Goal: Use online tool/utility: Utilize a website feature to perform a specific function

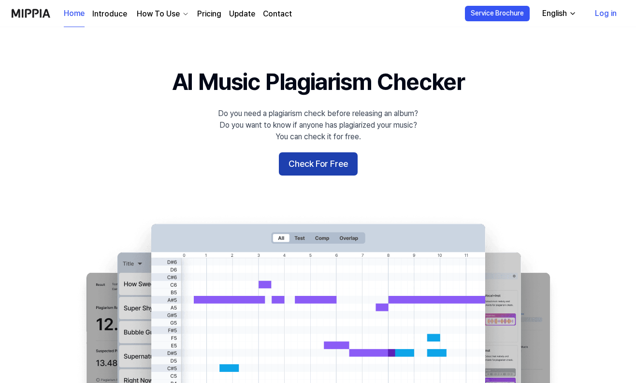
click at [330, 170] on button "Check For Free" at bounding box center [318, 163] width 79 height 23
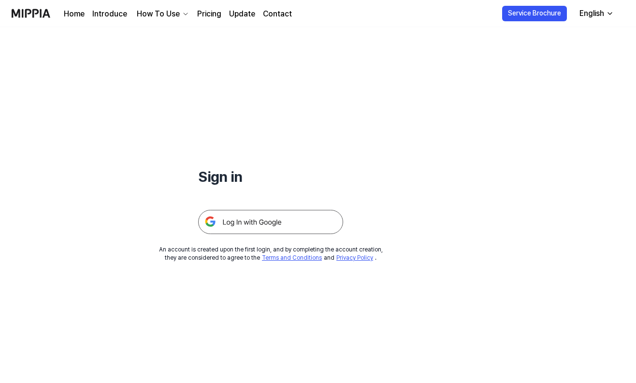
click at [278, 218] on img at bounding box center [270, 222] width 145 height 24
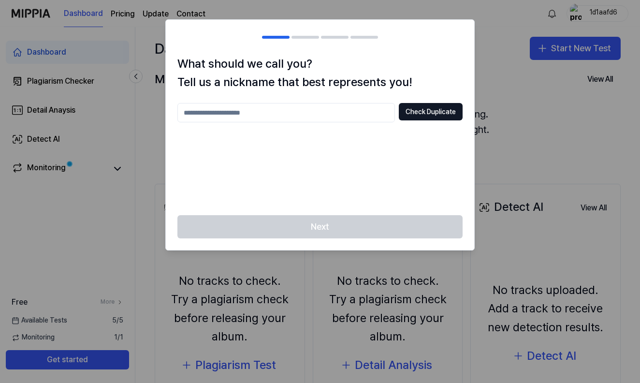
click at [356, 165] on div "Check Duplicate" at bounding box center [319, 153] width 285 height 101
click at [491, 164] on div at bounding box center [320, 191] width 640 height 383
click at [367, 115] on input "text" at bounding box center [285, 112] width 217 height 19
type input "******"
click at [438, 101] on div "What should we call you? Tell us a nickname that best represents you! ****** Ch…" at bounding box center [320, 135] width 308 height 161
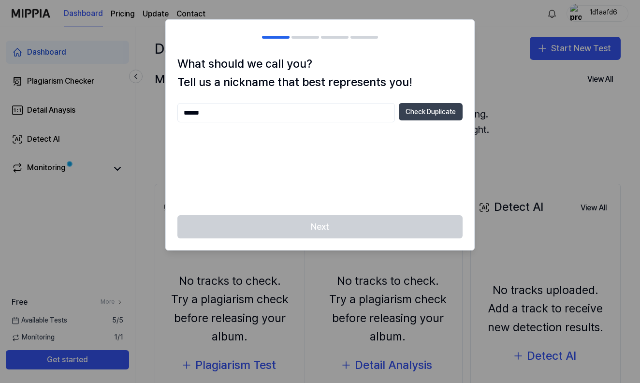
click at [434, 115] on button "Check Duplicate" at bounding box center [431, 111] width 64 height 17
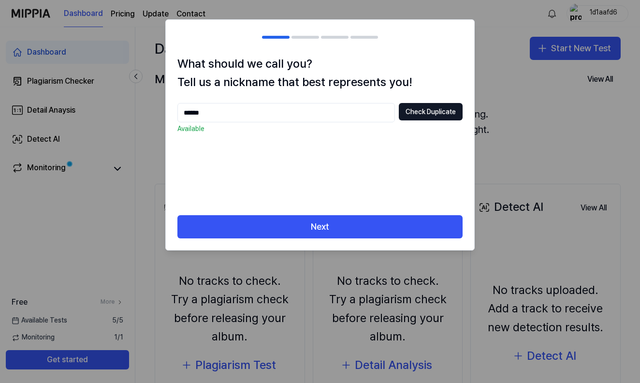
click at [365, 212] on div "What should we call you? Tell us a nickname that best represents you! ****** Ch…" at bounding box center [320, 135] width 308 height 161
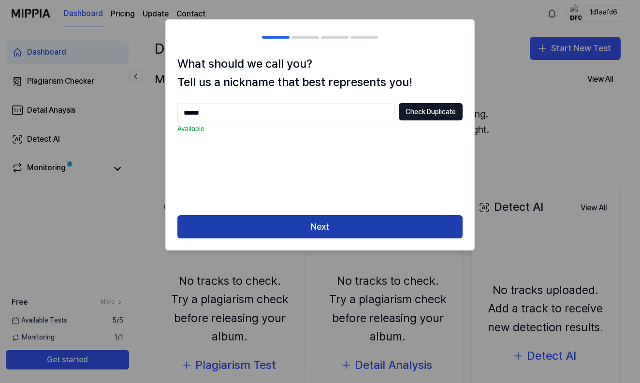
click at [364, 225] on button "Next" at bounding box center [319, 226] width 285 height 23
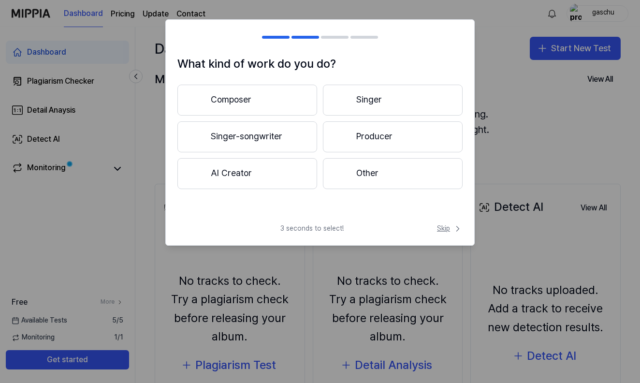
click at [447, 232] on span "Skip" at bounding box center [450, 229] width 26 height 10
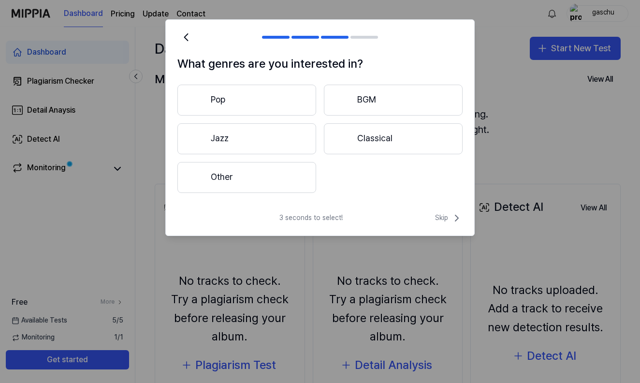
click at [438, 206] on div "What genres are you interested in? Pop BGM Jazz Classical Other 3 seconds to se…" at bounding box center [319, 127] width 309 height 216
click at [445, 217] on span "Skip" at bounding box center [449, 218] width 28 height 12
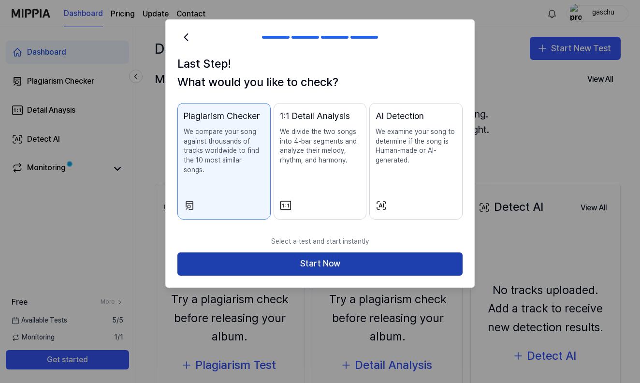
click at [374, 254] on button "Start Now" at bounding box center [319, 263] width 285 height 23
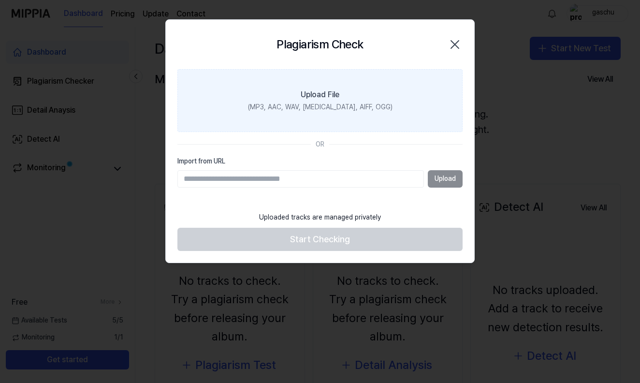
click at [336, 112] on label "Upload File (MP3, AAC, WAV, FLAC, AIFF, OGG)" at bounding box center [319, 100] width 285 height 63
click at [0, 0] on input "Upload File (MP3, AAC, WAV, FLAC, AIFF, OGG)" at bounding box center [0, 0] width 0 height 0
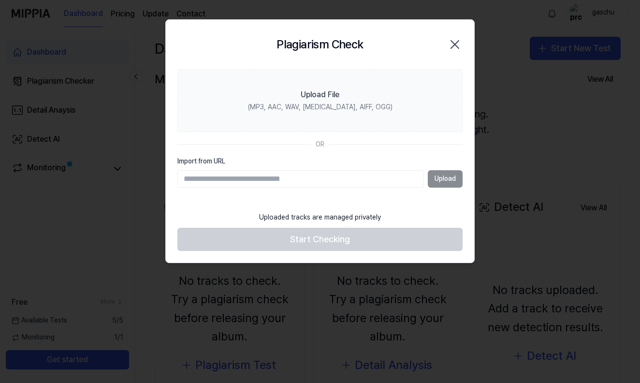
click at [451, 37] on icon "button" at bounding box center [454, 44] width 15 height 15
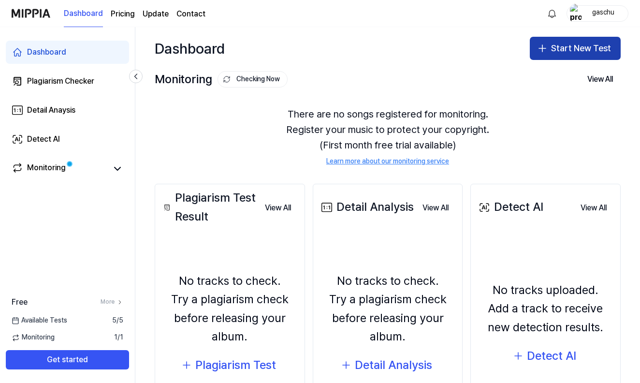
click at [565, 46] on button "Start New Test" at bounding box center [575, 48] width 91 height 23
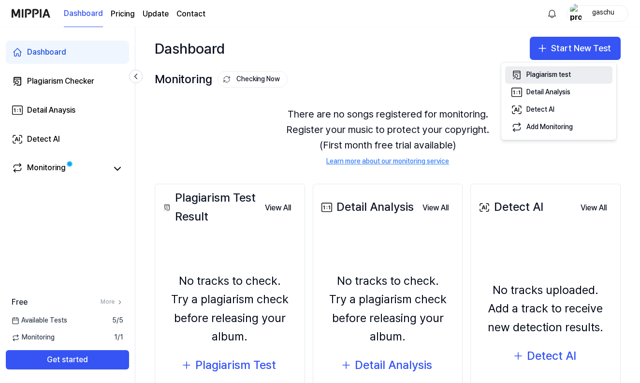
click at [558, 73] on div "Plagiarism test" at bounding box center [548, 75] width 44 height 10
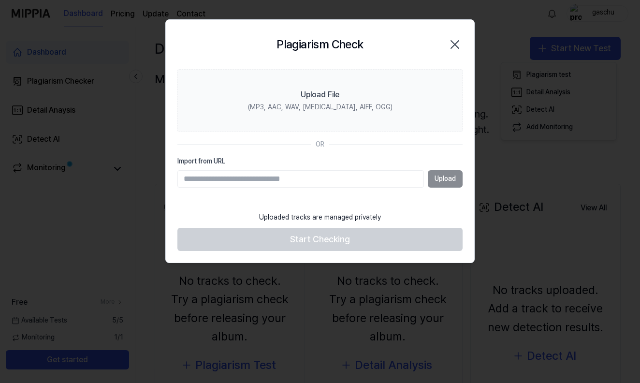
click at [453, 43] on icon "button" at bounding box center [455, 45] width 8 height 8
